Goal: Task Accomplishment & Management: Use online tool/utility

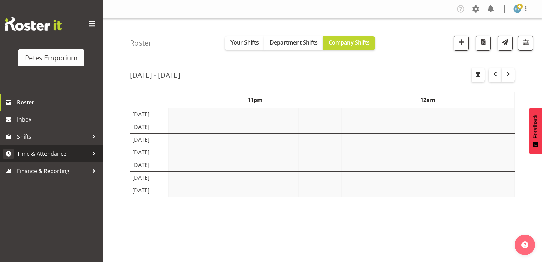
click at [56, 155] on span "Time & Attendance" at bounding box center [53, 154] width 72 height 10
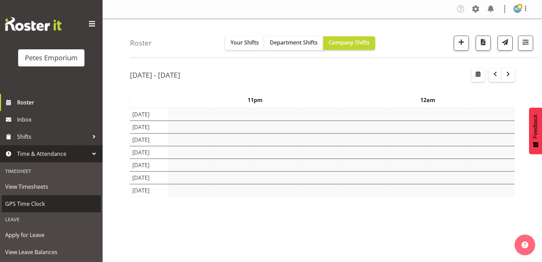
click at [36, 206] on span "GPS Time Clock" at bounding box center [51, 204] width 92 height 10
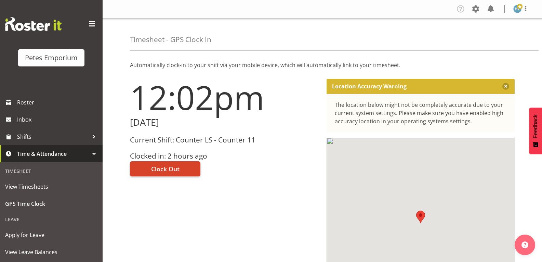
click at [183, 170] on button "Clock Out" at bounding box center [165, 168] width 71 height 15
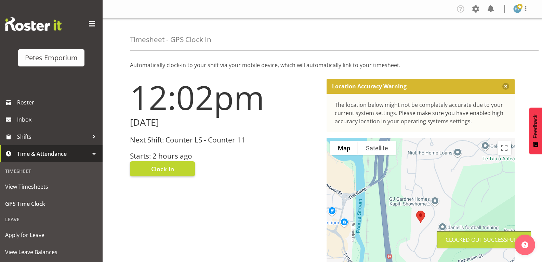
click at [517, 11] on img at bounding box center [518, 9] width 8 height 8
click at [486, 37] on link "Log Out" at bounding box center [497, 36] width 66 height 12
